Goal: Transaction & Acquisition: Purchase product/service

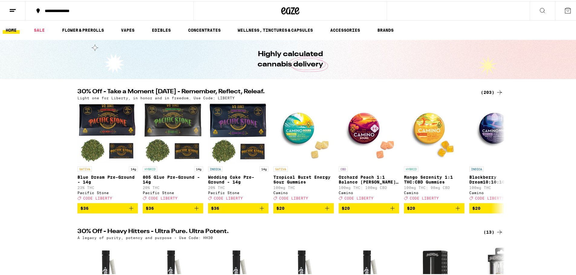
click at [481, 93] on div "(203)" at bounding box center [492, 91] width 22 height 7
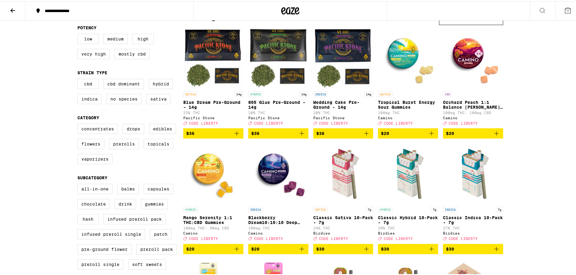
scroll to position [91, 0]
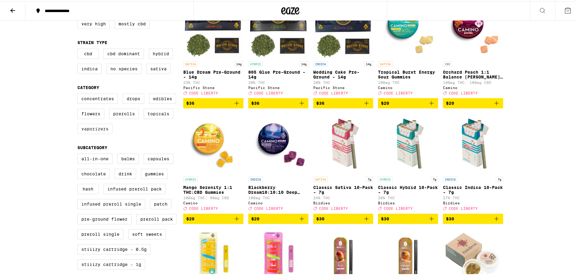
click at [96, 133] on label "Vaporizers" at bounding box center [94, 128] width 35 height 10
click at [79, 94] on input "Vaporizers" at bounding box center [79, 93] width 0 height 0
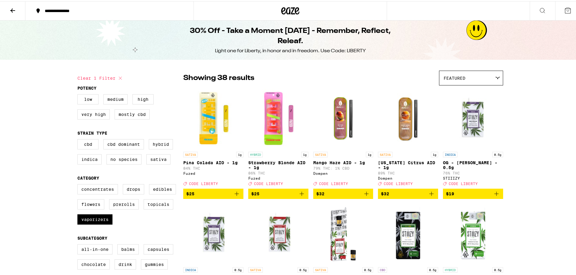
scroll to position [30, 0]
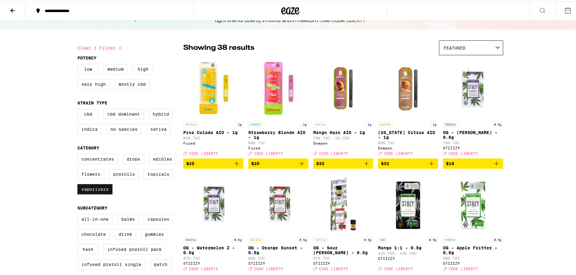
click at [88, 193] on label "Vaporizers" at bounding box center [94, 188] width 35 height 10
click at [79, 154] on input "Vaporizers" at bounding box center [79, 154] width 0 height 0
checkbox input "false"
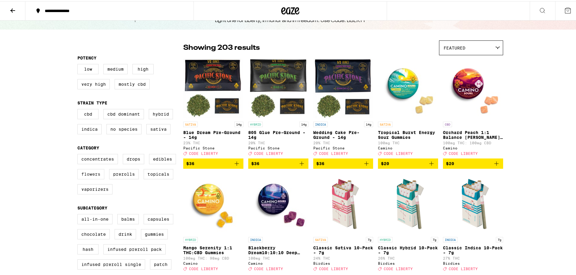
click at [89, 178] on label "Flowers" at bounding box center [90, 173] width 27 height 10
click at [79, 154] on input "Flowers" at bounding box center [79, 154] width 0 height 0
checkbox input "true"
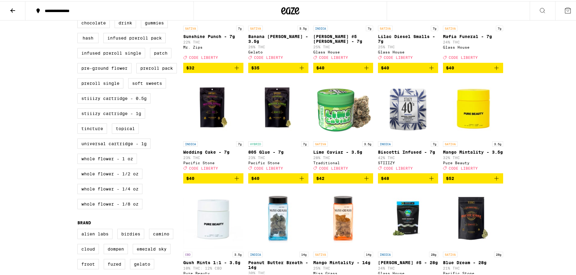
scroll to position [302, 0]
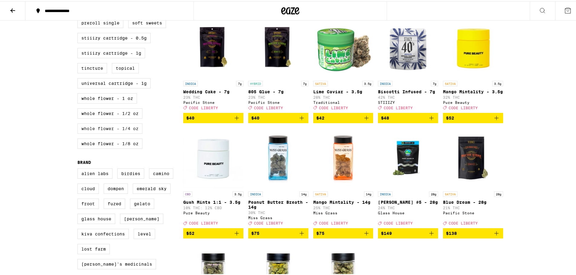
click at [77, 133] on label "Whole Flower - 1/4 oz" at bounding box center [109, 127] width 65 height 10
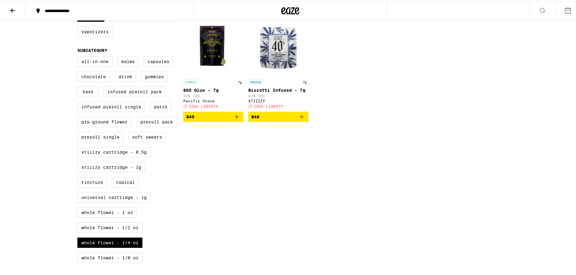
scroll to position [212, 0]
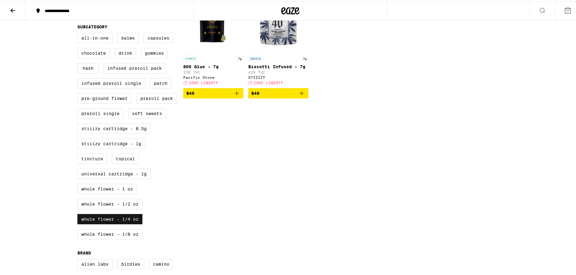
click at [110, 223] on label "Whole Flower - 1/4 oz" at bounding box center [109, 218] width 65 height 10
click at [79, 33] on input "Whole Flower - 1/4 oz" at bounding box center [79, 33] width 0 height 0
checkbox input "false"
